Goal: Task Accomplishment & Management: Manage account settings

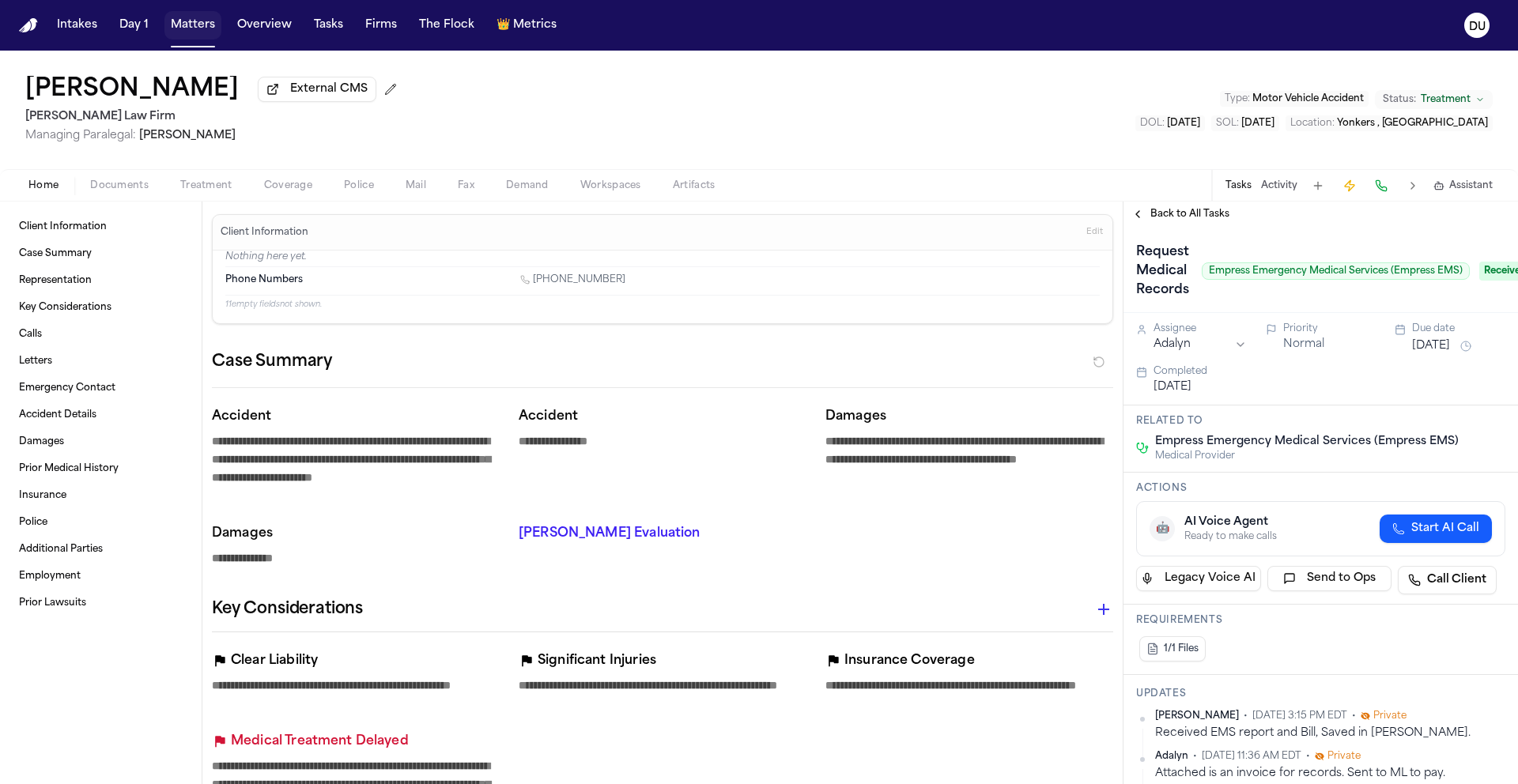
scroll to position [906, 0]
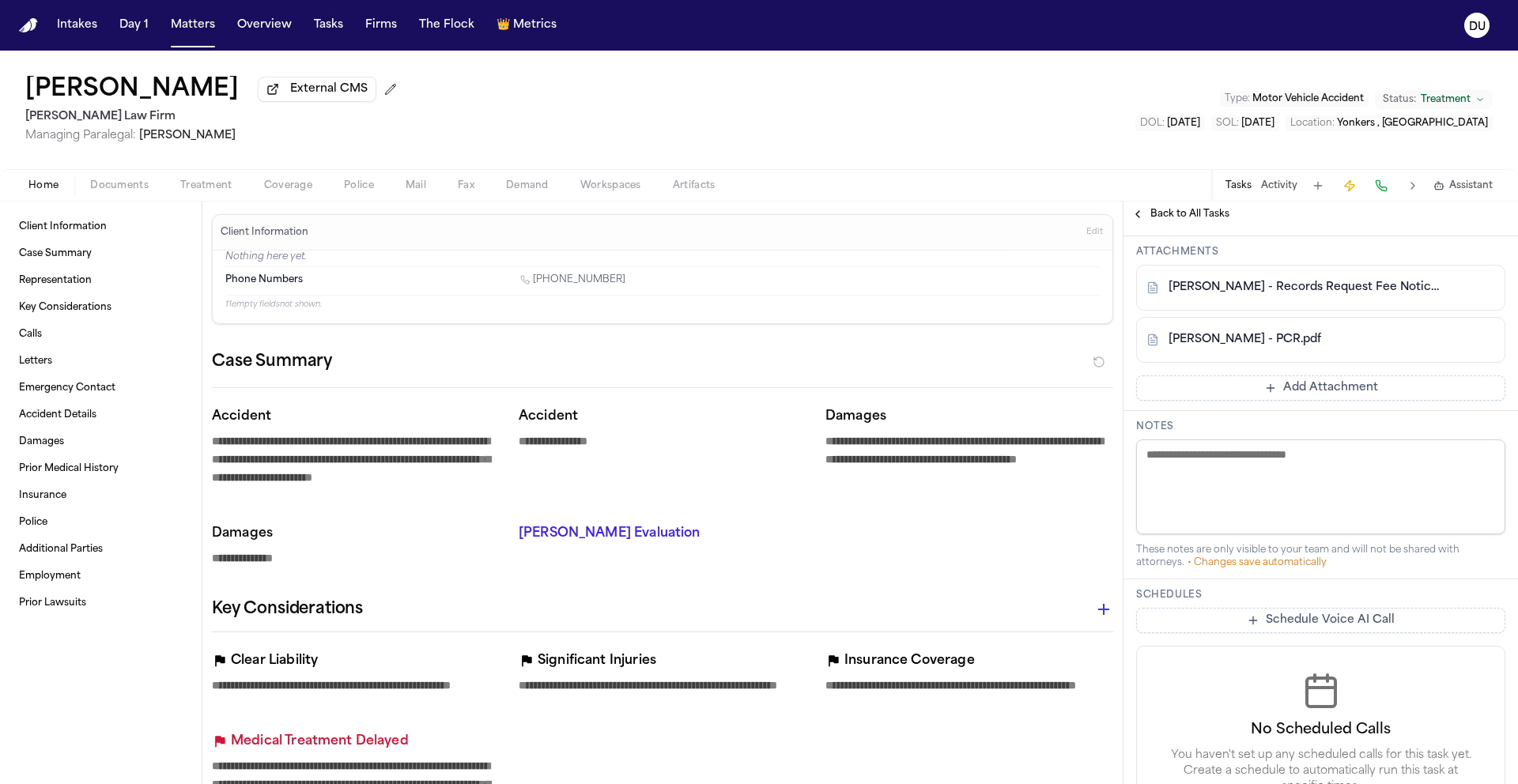
click at [29, 27] on img "Home" at bounding box center [28, 25] width 19 height 15
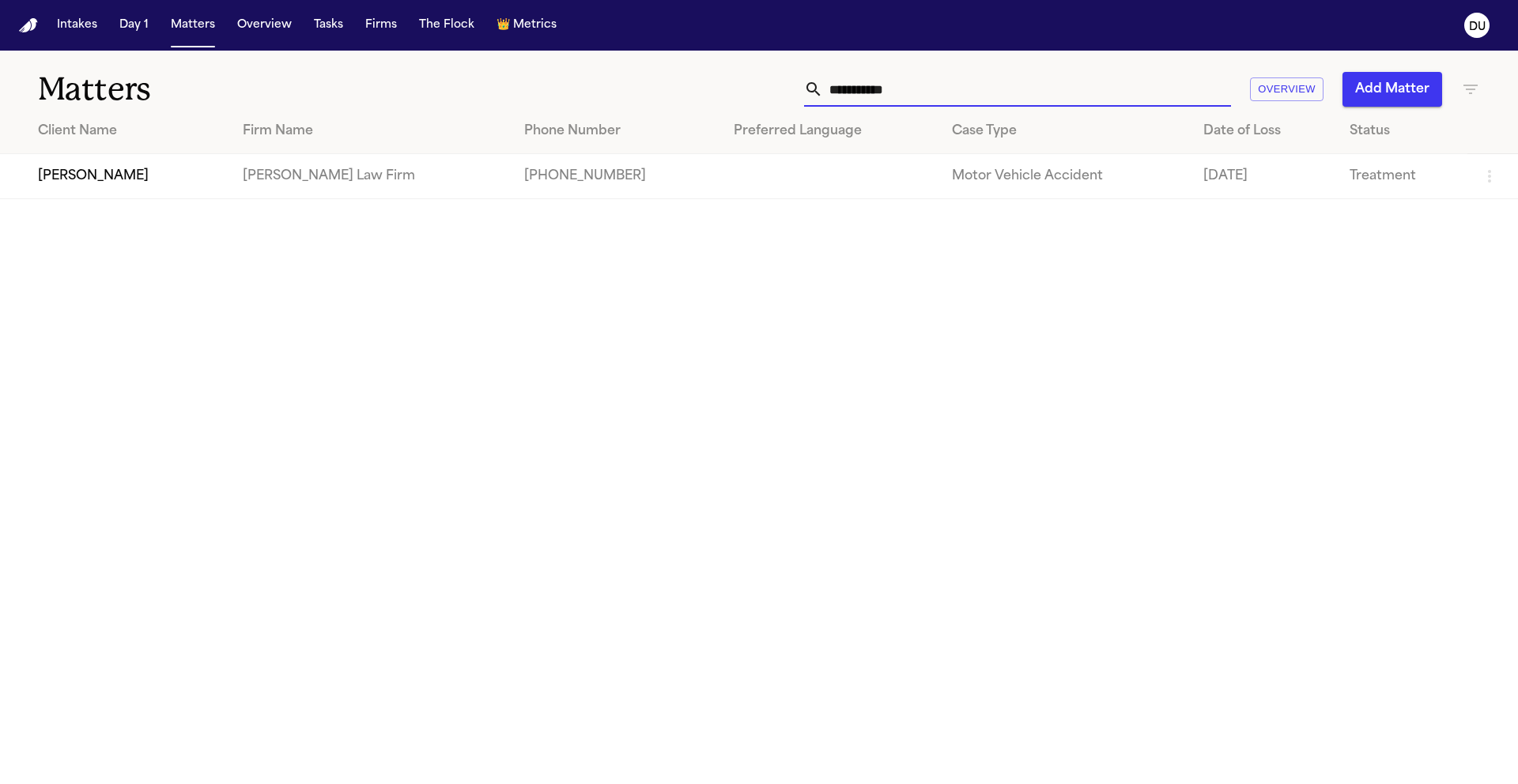
drag, startPoint x: 955, startPoint y: 98, endPoint x: 779, endPoint y: 94, distance: 176.0
click at [779, 94] on div "**********" at bounding box center [969, 89] width 1022 height 35
type input "**********"
click at [239, 178] on td "[PERSON_NAME]" at bounding box center [119, 177] width 239 height 45
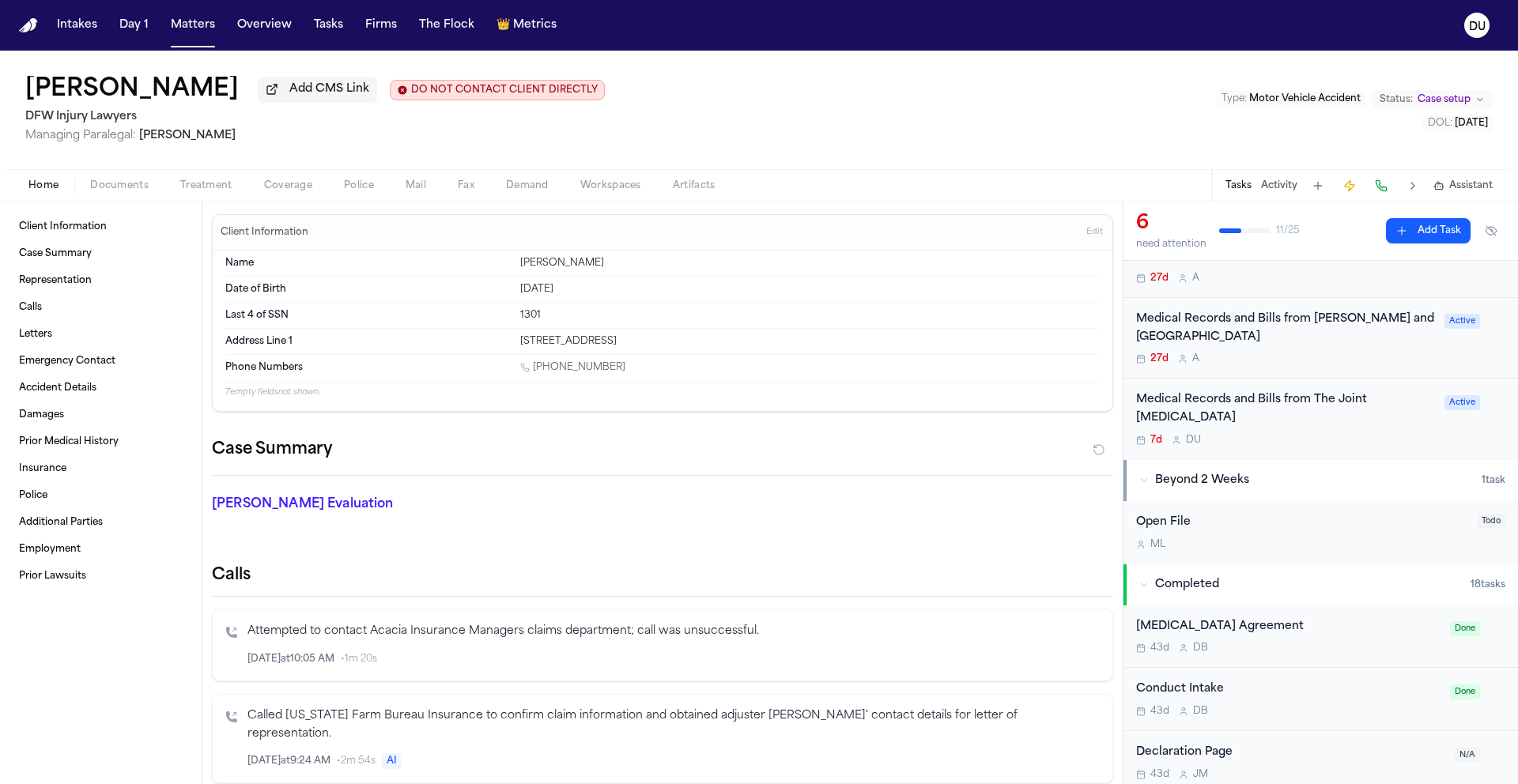
scroll to position [271, 0]
click at [1262, 399] on div "Medical Records and Bills from The Joint [MEDICAL_DATA]" at bounding box center [1285, 412] width 299 height 36
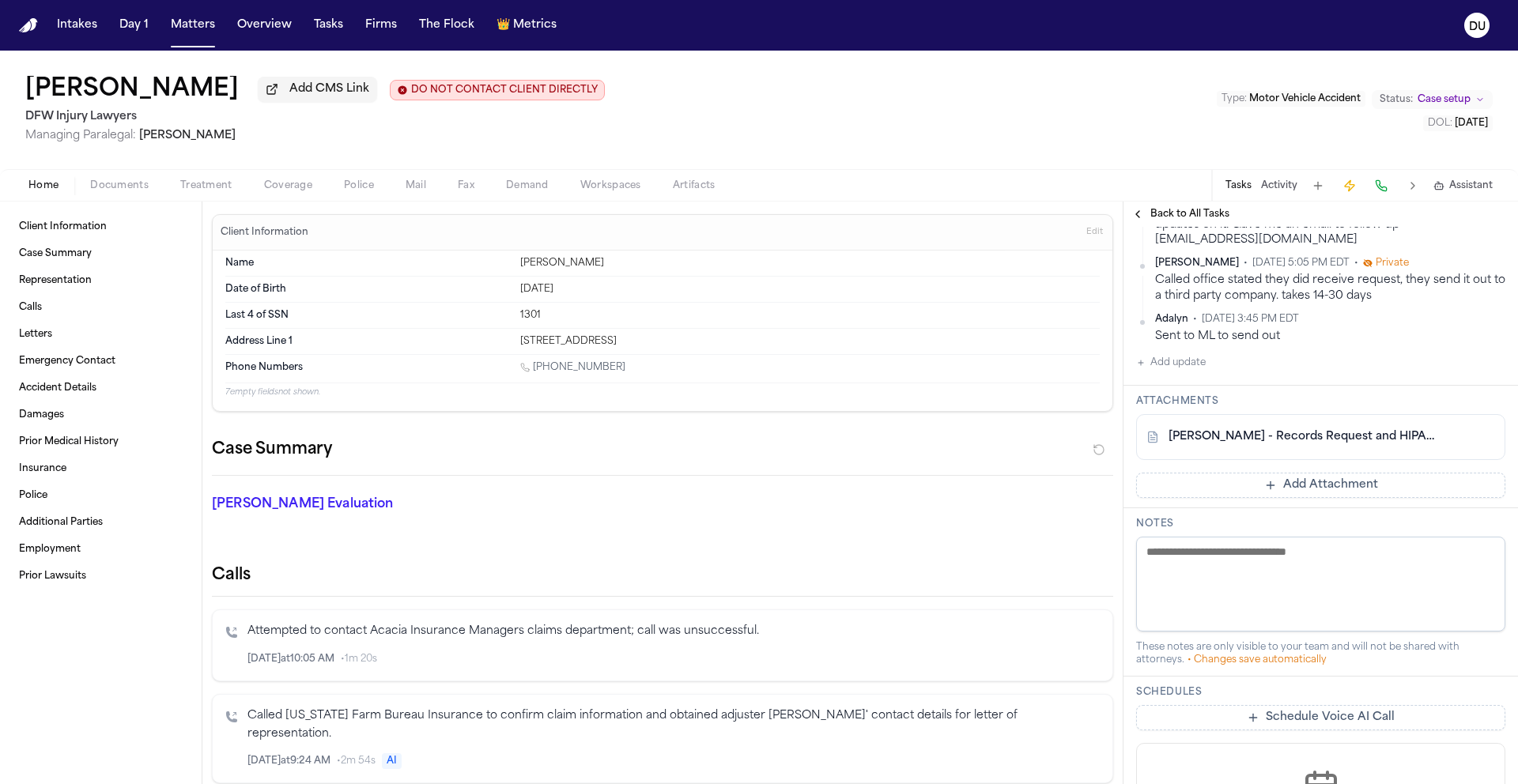
scroll to position [285, 0]
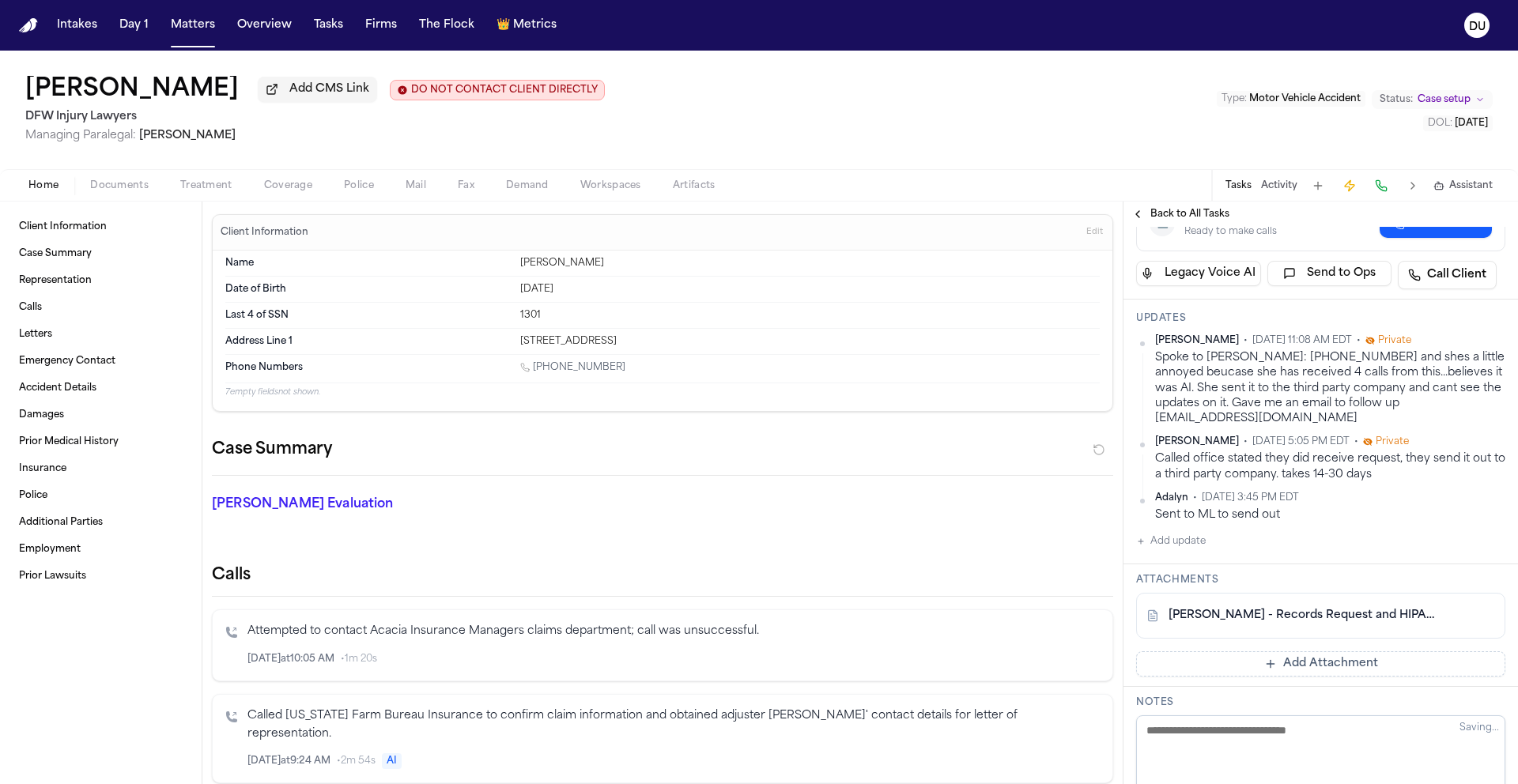
click at [1308, 623] on link "[PERSON_NAME] - Records Request and HIPAA Release to The Joint [MEDICAL_DATA] -…" at bounding box center [1305, 615] width 272 height 16
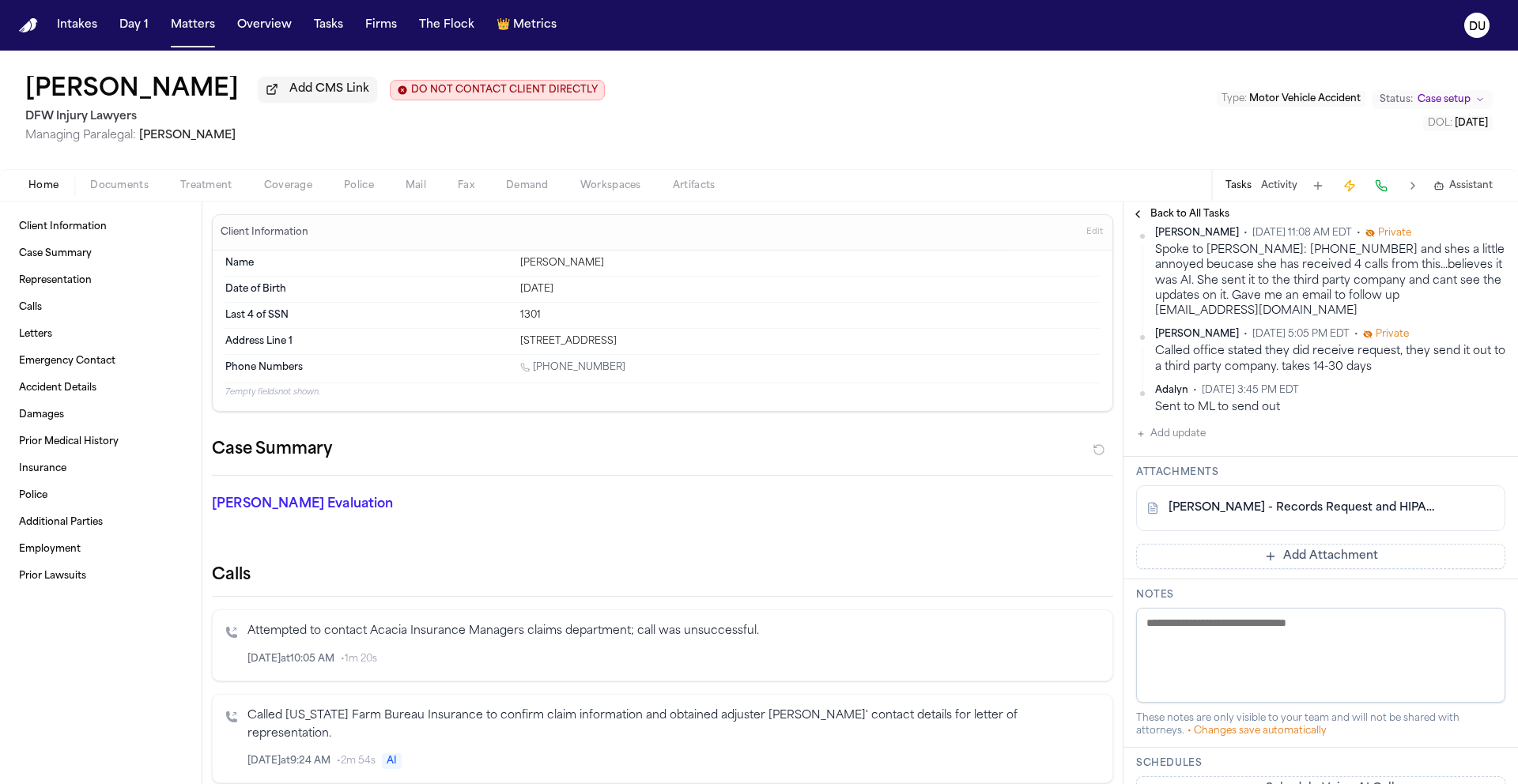
scroll to position [389, 0]
click at [1189, 447] on button "Add update" at bounding box center [1171, 437] width 70 height 19
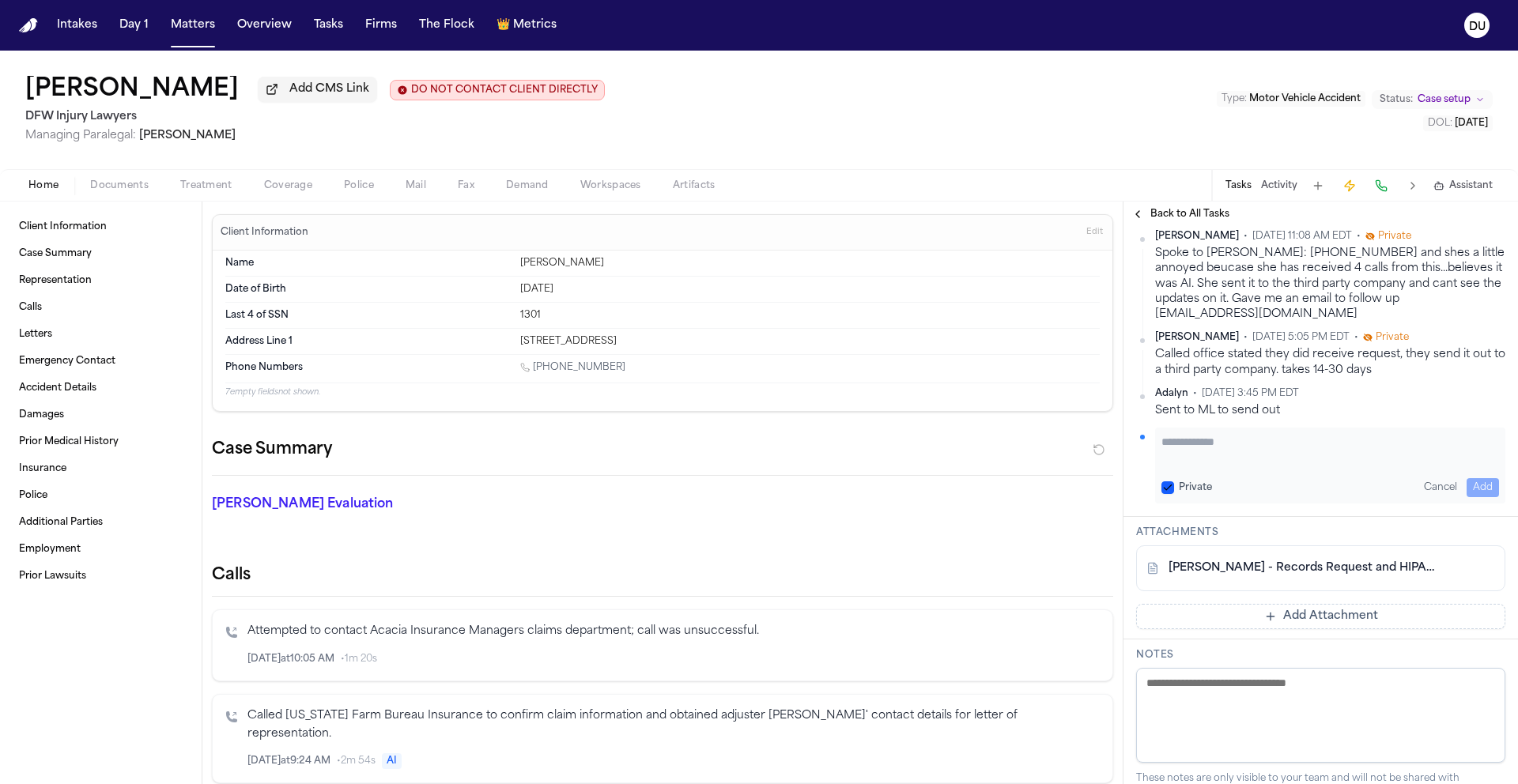
click at [1254, 465] on textarea "Add your update" at bounding box center [1330, 450] width 337 height 32
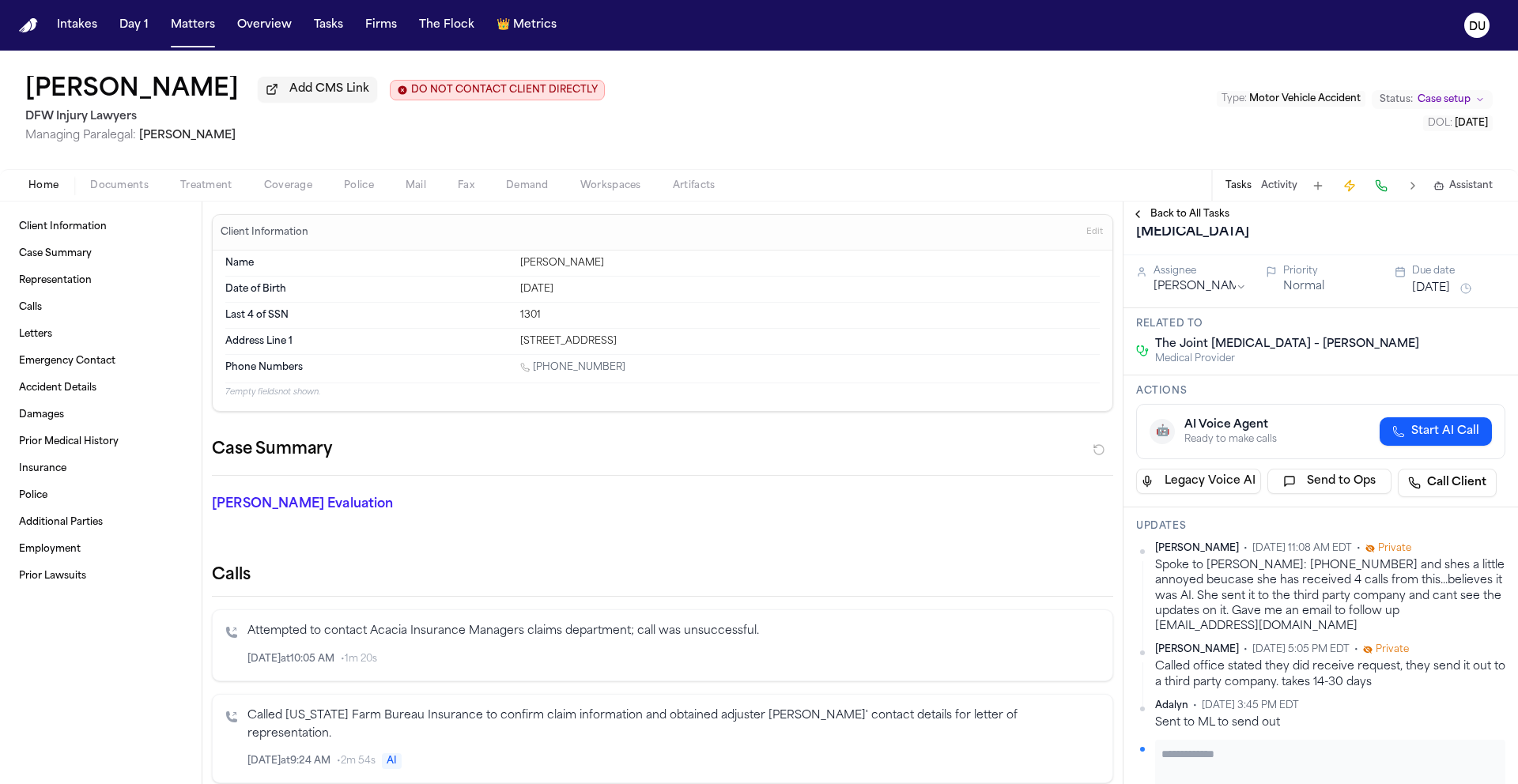
scroll to position [93, 0]
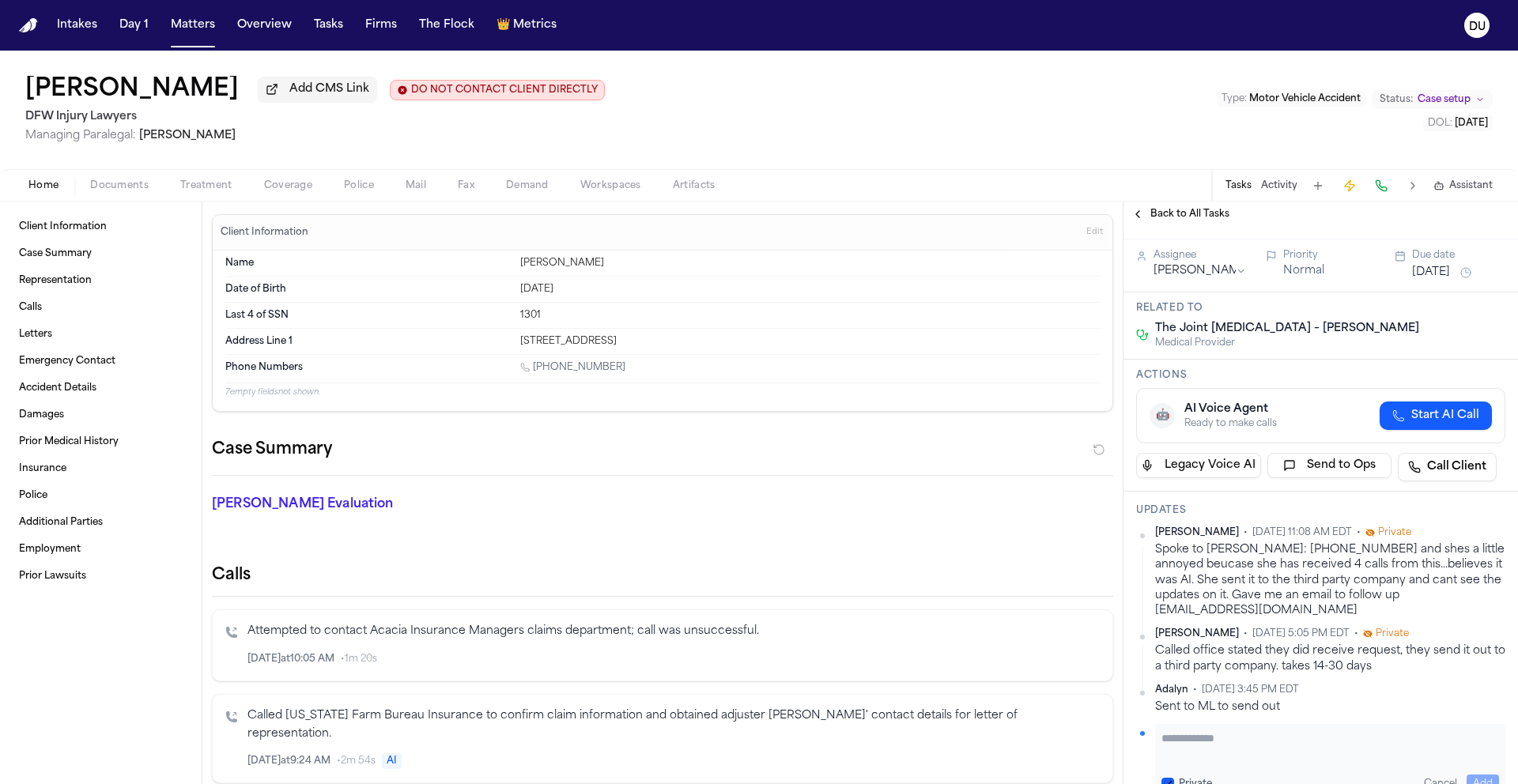
click at [1204, 216] on span "Back to All Tasks" at bounding box center [1190, 214] width 79 height 13
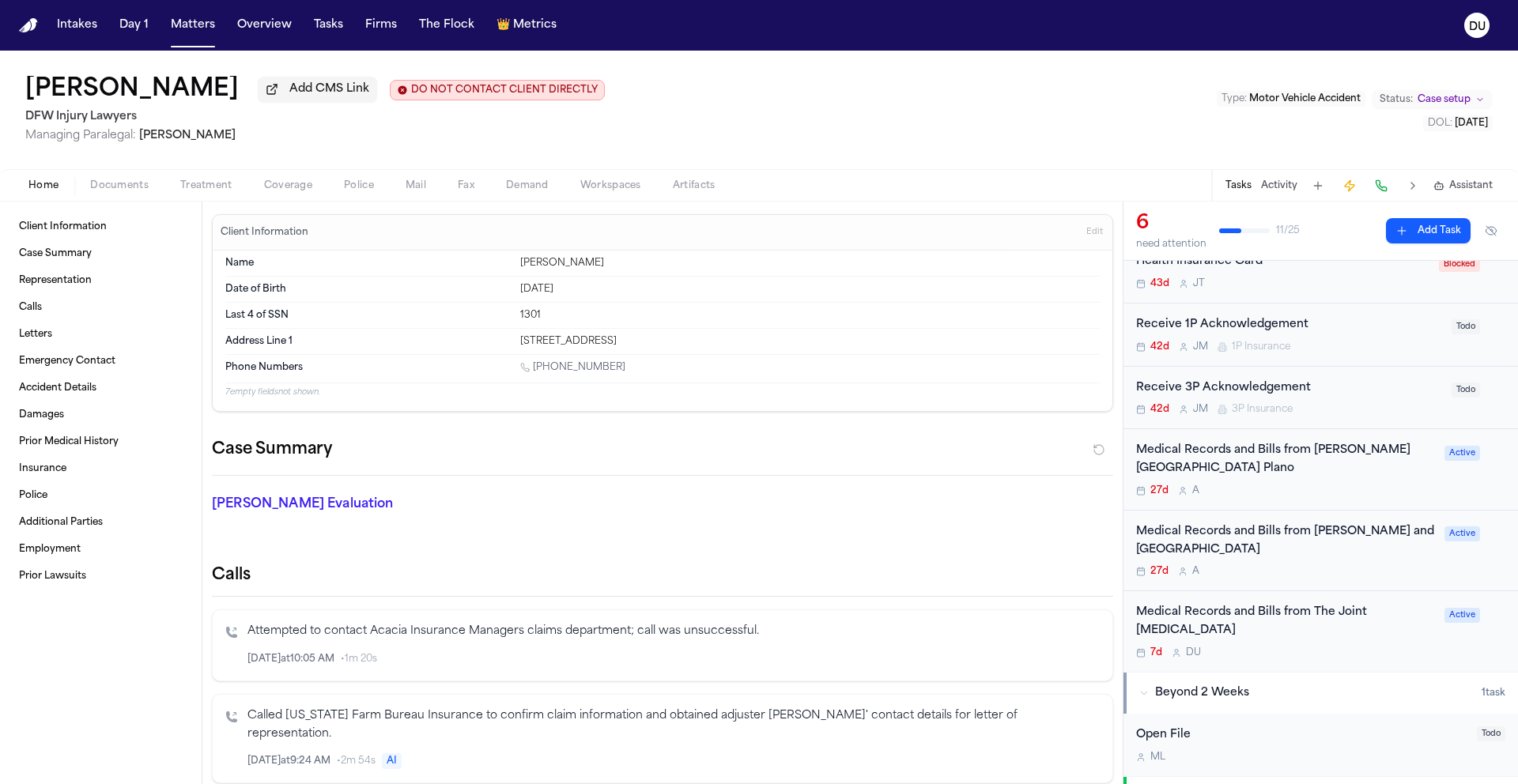
scroll to position [85, 0]
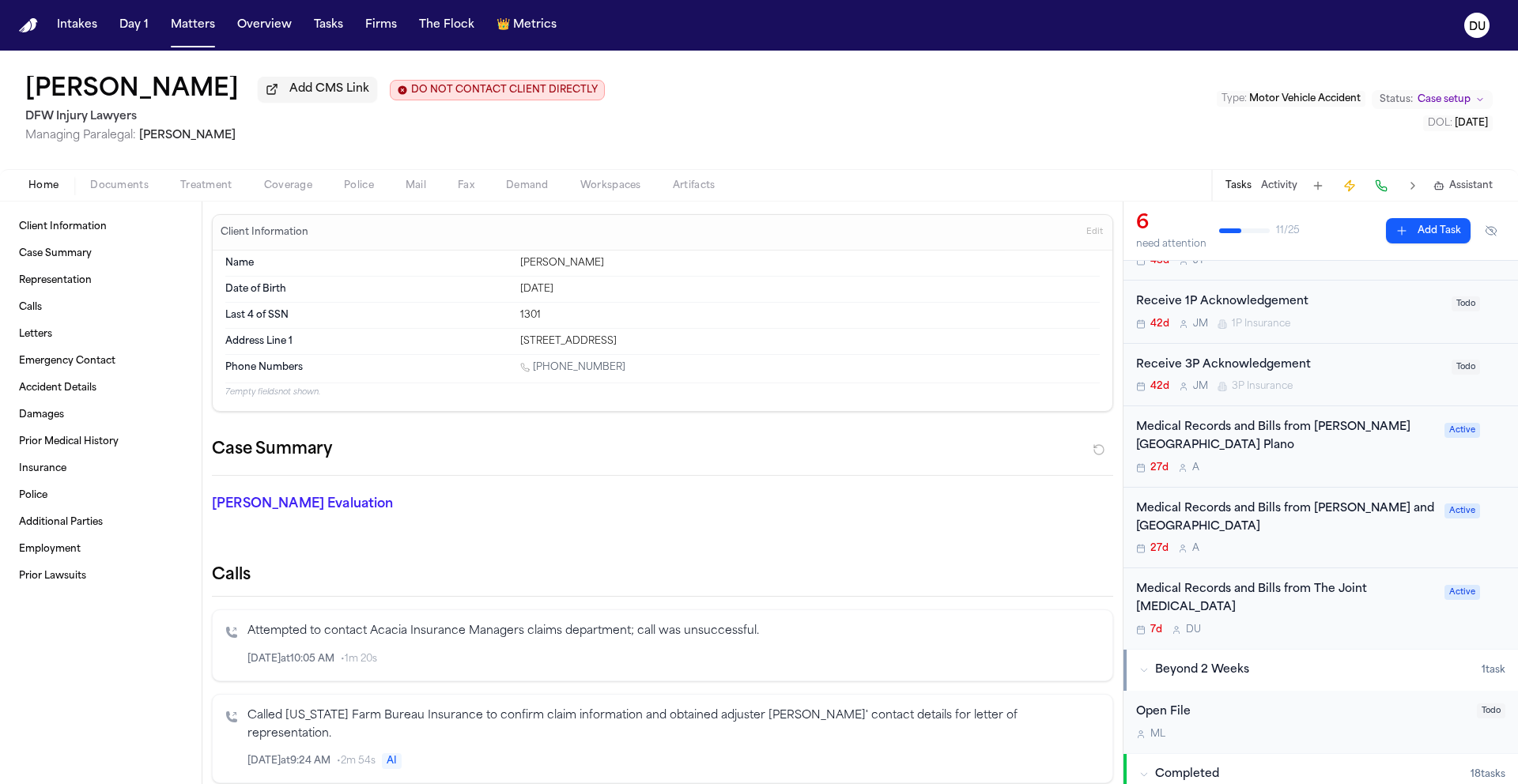
click at [1256, 440] on div "Medical Records and Bills from [PERSON_NAME][GEOGRAPHIC_DATA] Plano" at bounding box center [1285, 437] width 299 height 36
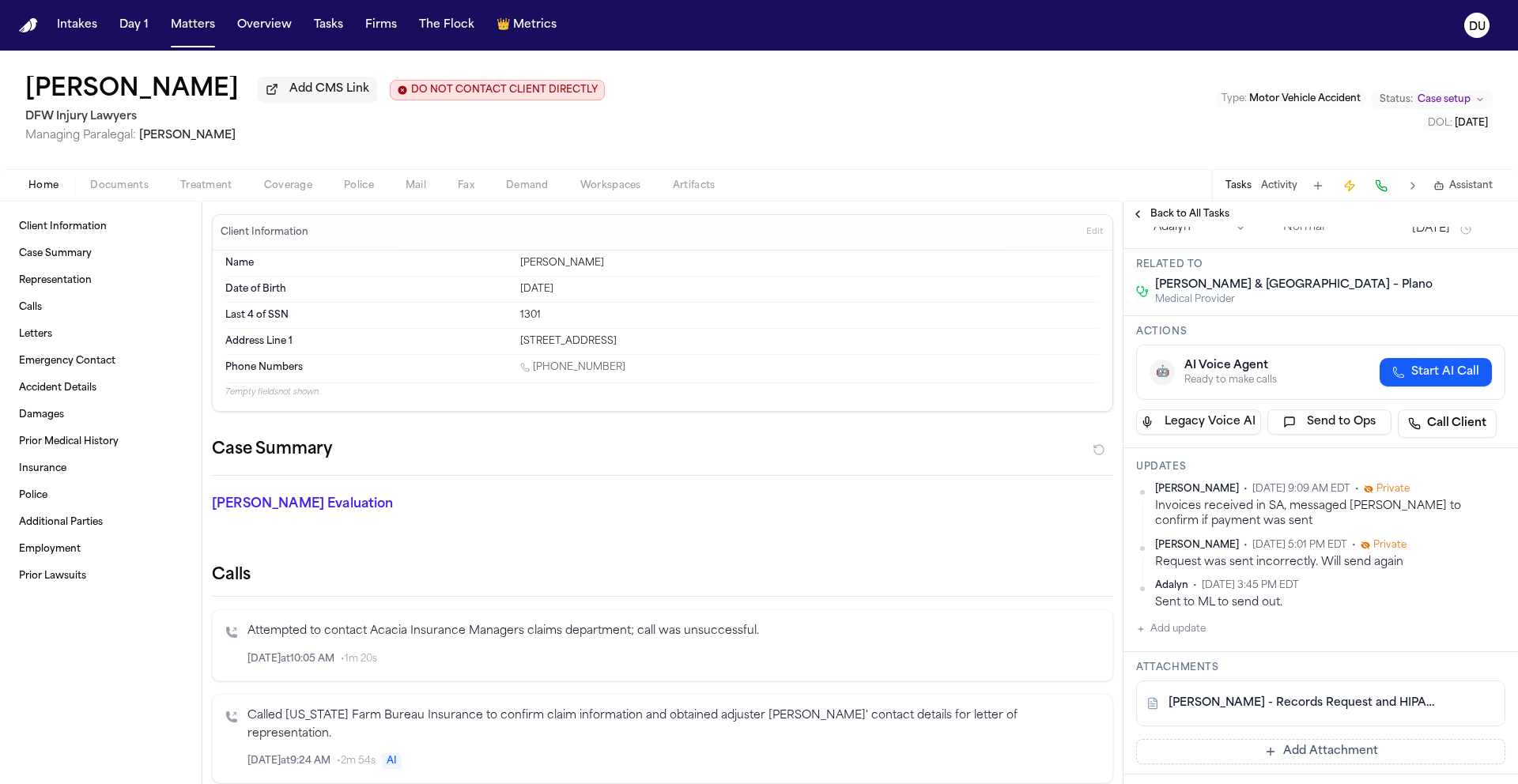
scroll to position [325, 0]
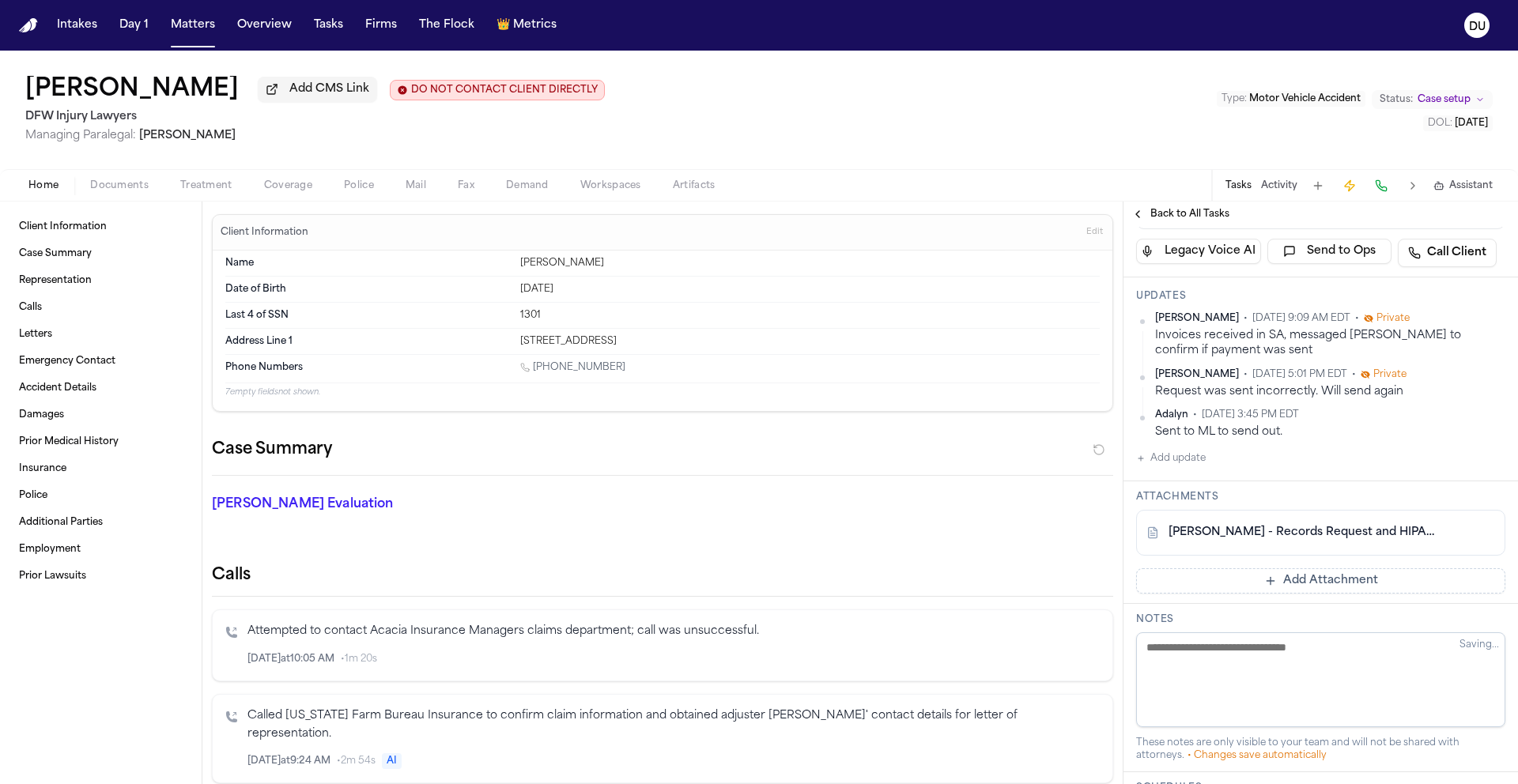
click at [1177, 467] on button "Add update" at bounding box center [1171, 458] width 70 height 19
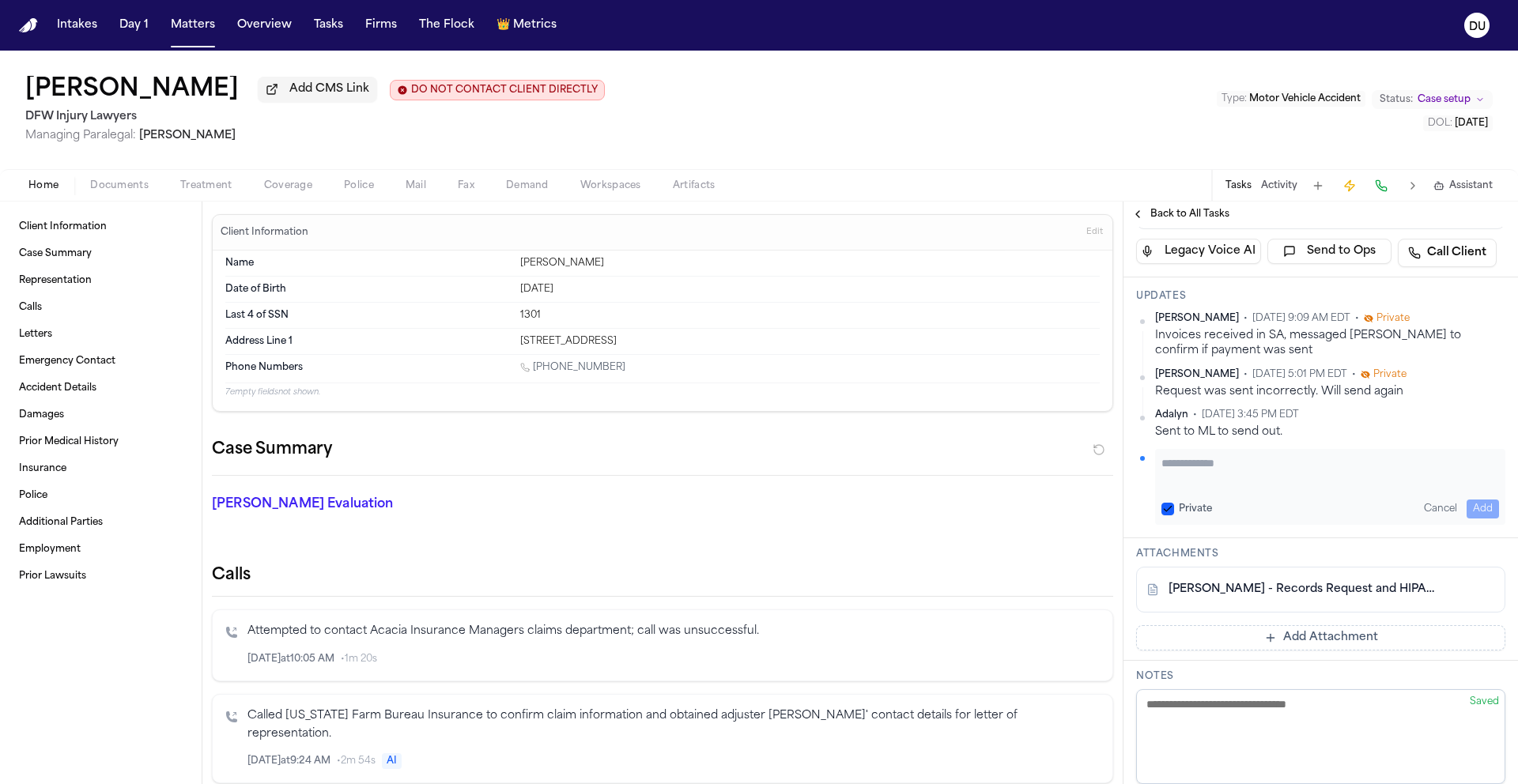
click at [1256, 487] on textarea "Add your update" at bounding box center [1330, 471] width 337 height 32
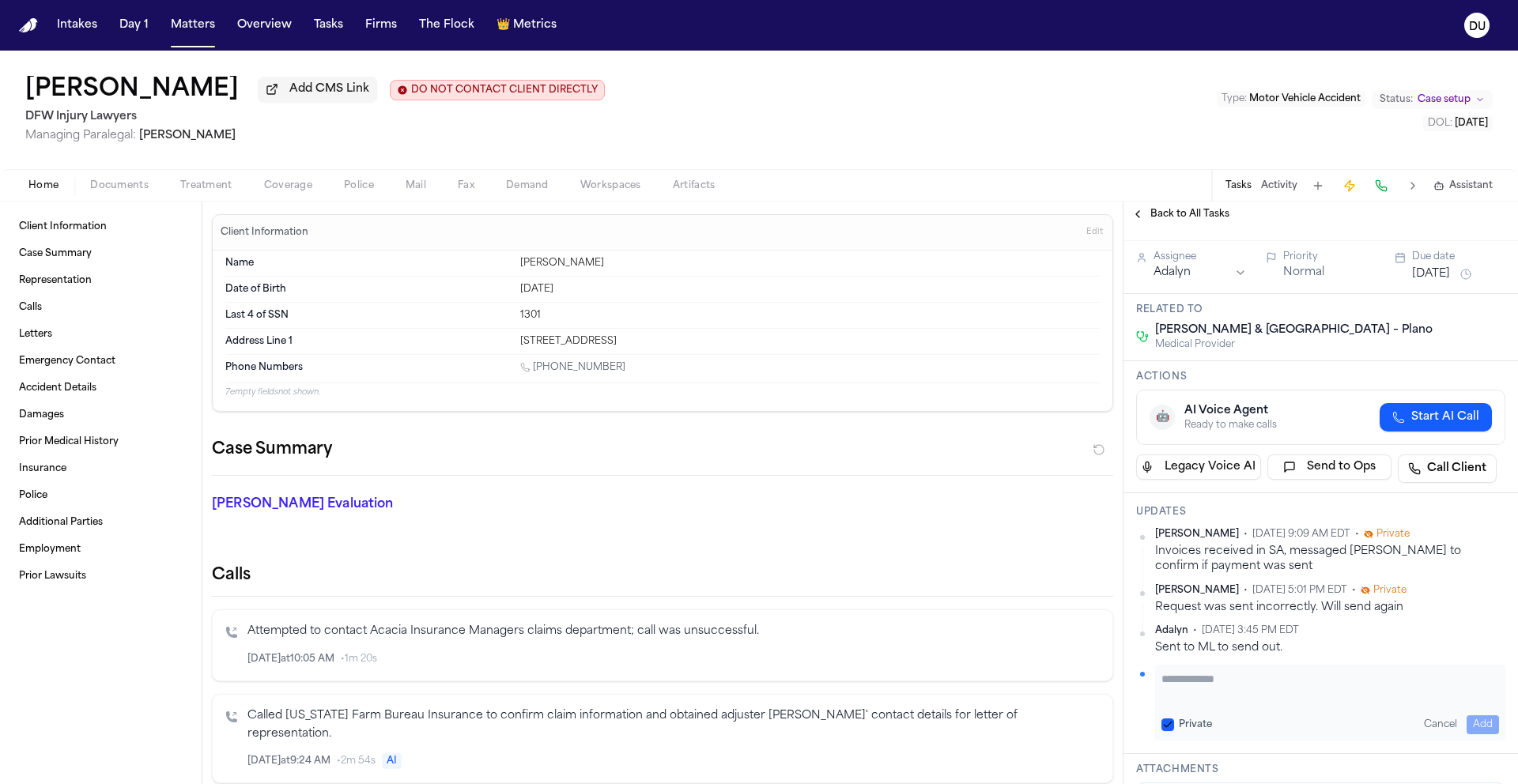
scroll to position [0, 0]
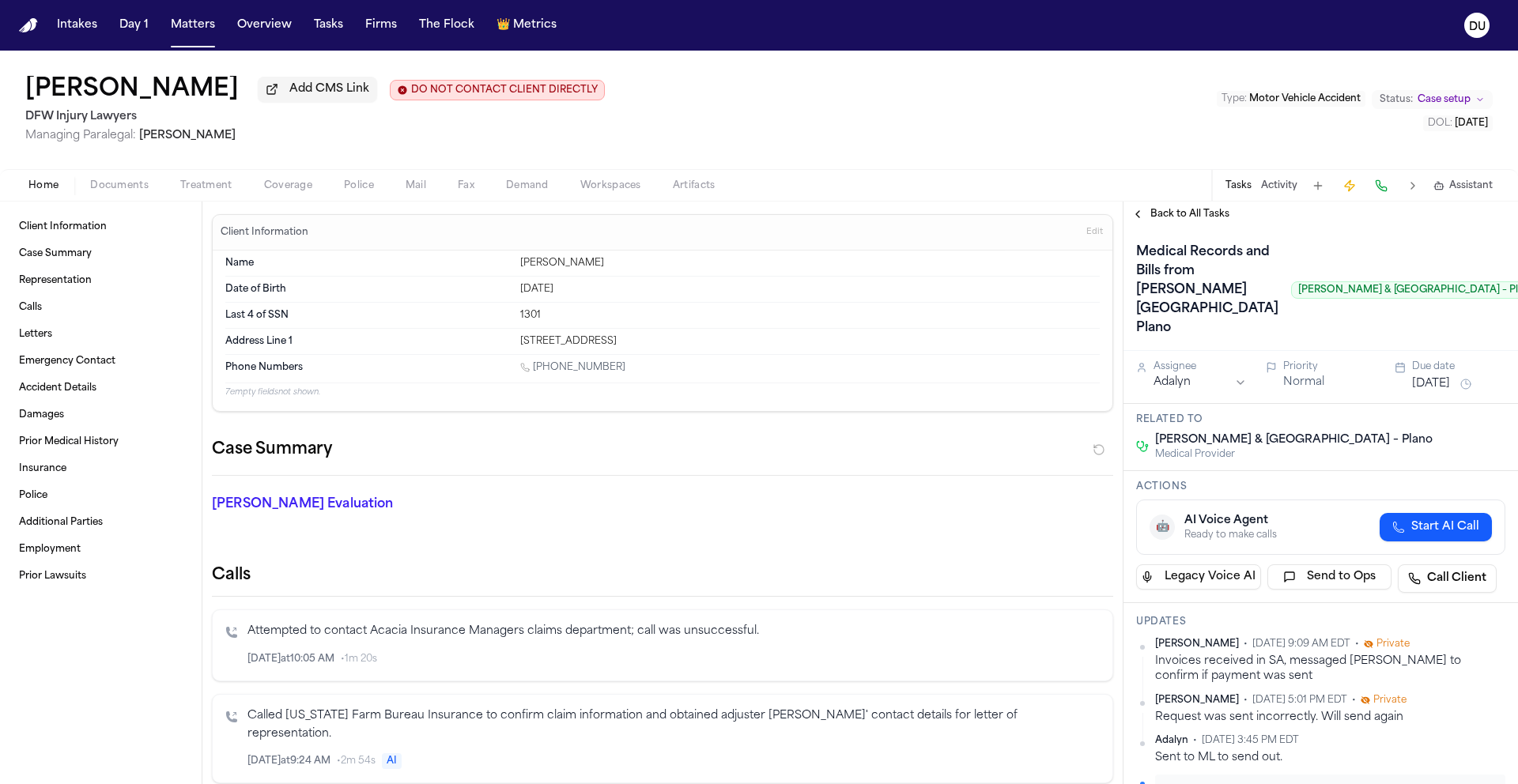
click at [36, 28] on img "Home" at bounding box center [28, 25] width 19 height 15
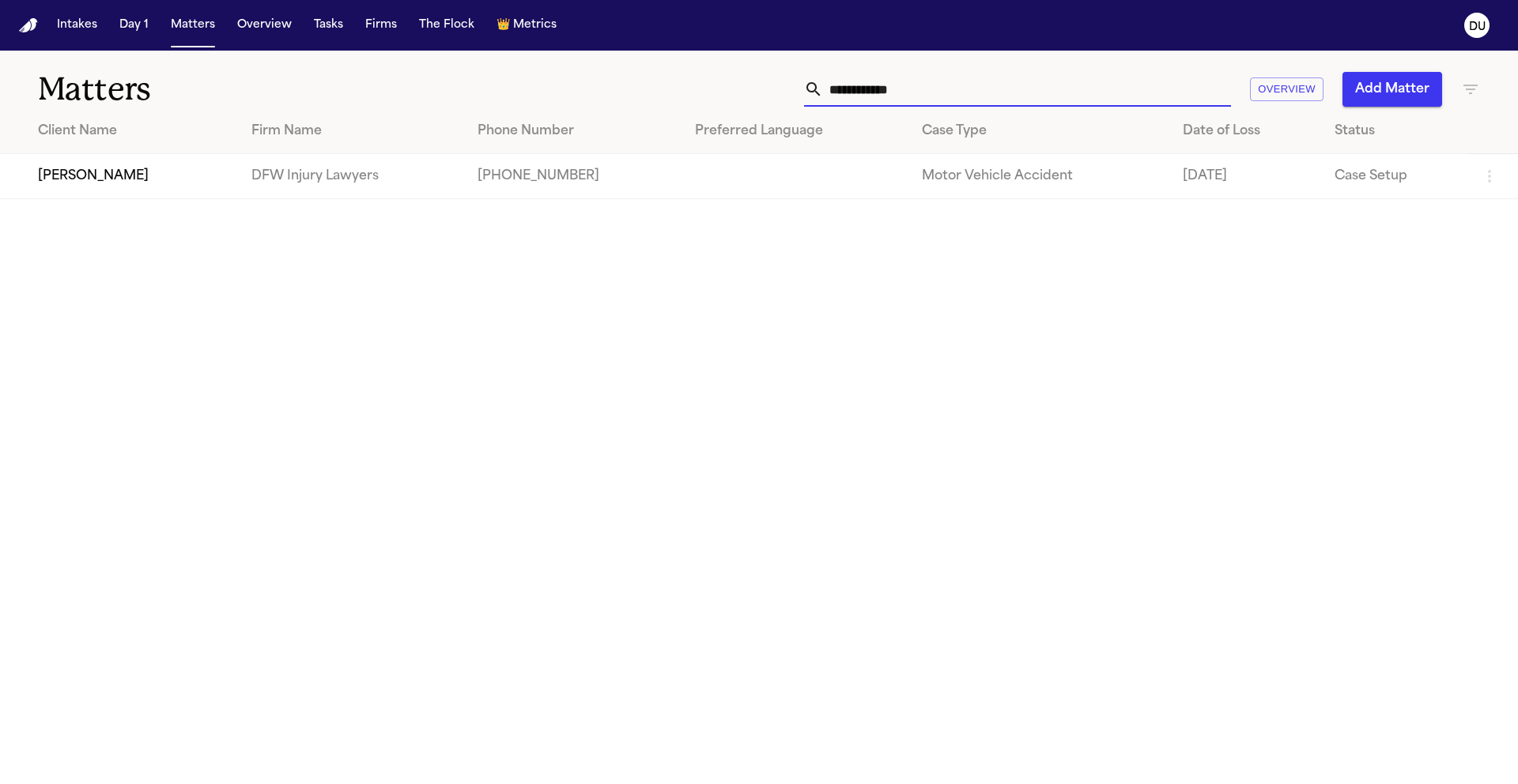
drag, startPoint x: 995, startPoint y: 99, endPoint x: 776, endPoint y: 91, distance: 219.1
click at [776, 91] on div "**********" at bounding box center [969, 89] width 1022 height 35
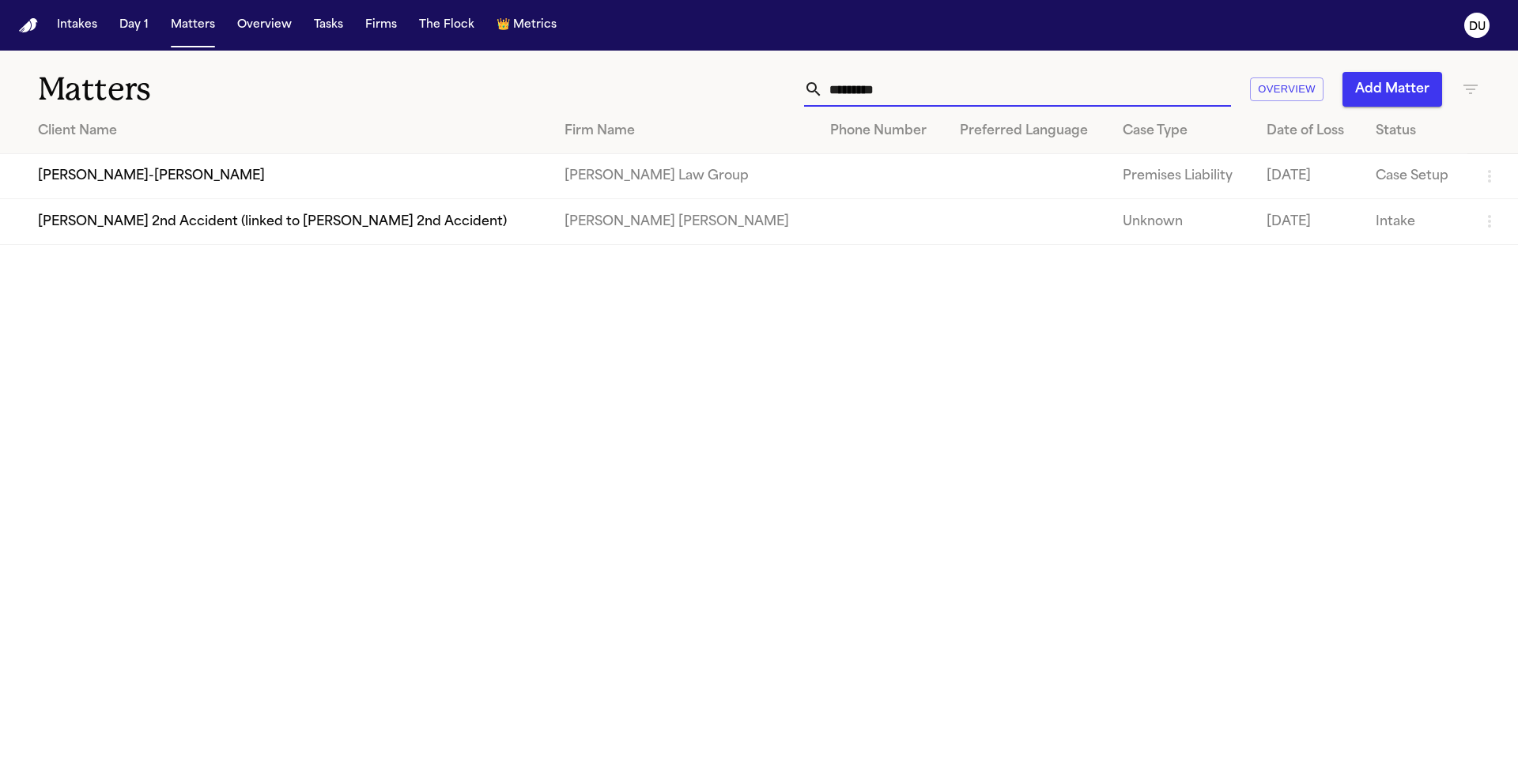
type input "*********"
click at [391, 169] on td "[PERSON_NAME]-[PERSON_NAME]" at bounding box center [275, 177] width 551 height 45
